Goal: Transaction & Acquisition: Purchase product/service

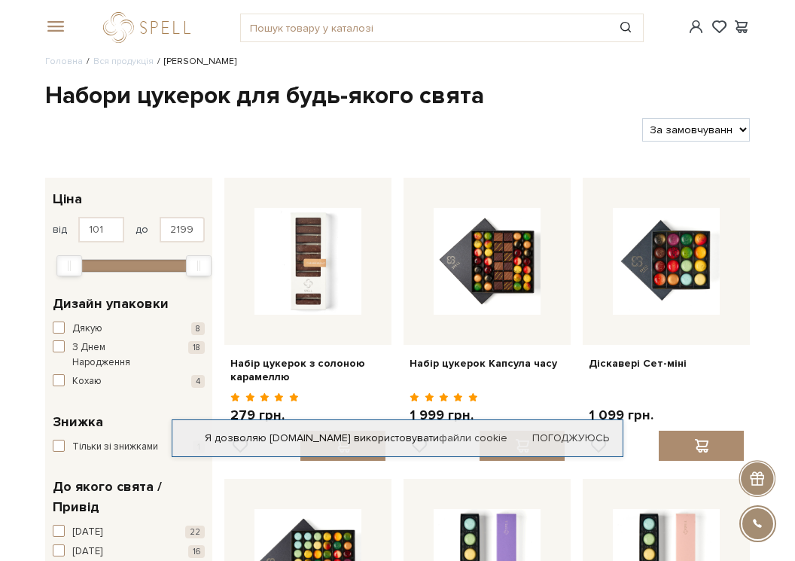
click at [326, 42] on div "#подарунок #набір цукерок #карамель" at bounding box center [397, 27] width 723 height 55
click at [321, 32] on input "text" at bounding box center [425, 27] width 368 height 27
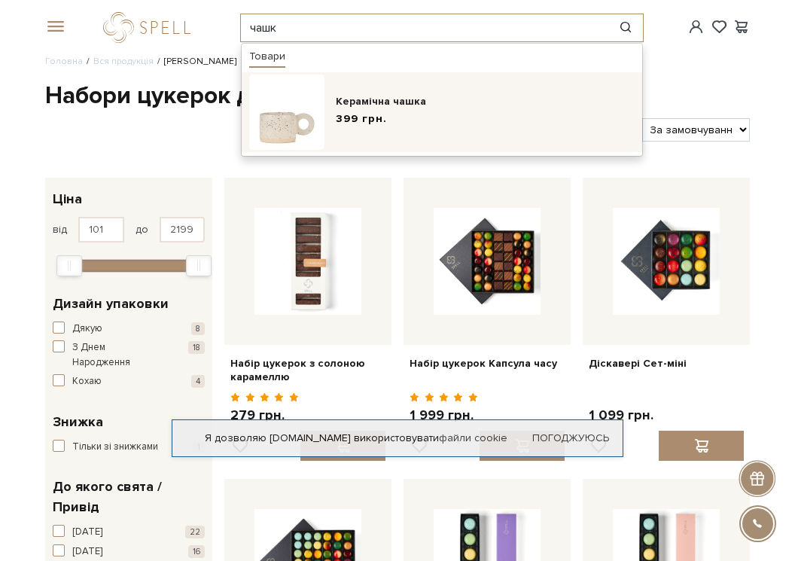
type input "чашк"
click at [392, 102] on div "Керамічна чашка" at bounding box center [485, 101] width 299 height 15
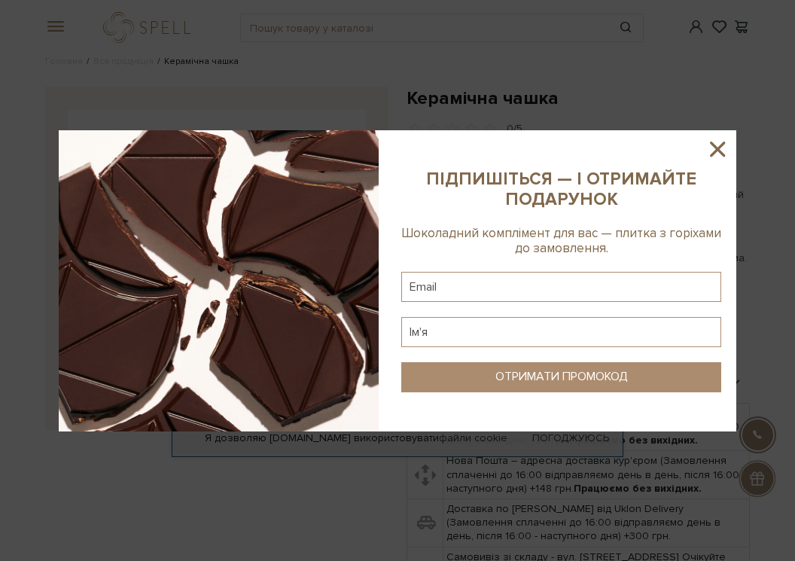
click at [716, 145] on icon at bounding box center [718, 149] width 26 height 26
